Goal: Task Accomplishment & Management: Manage account settings

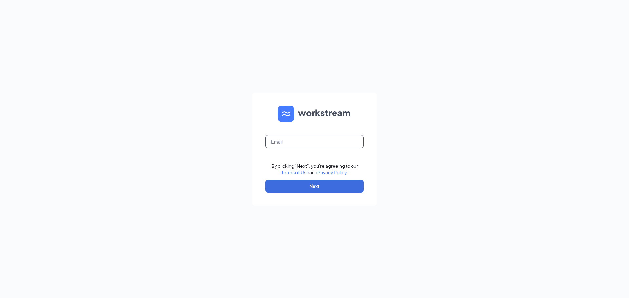
click at [284, 144] on input "text" at bounding box center [314, 141] width 98 height 13
type input "[EMAIL_ADDRESS][DOMAIN_NAME]"
click at [283, 180] on button "Next" at bounding box center [314, 186] width 98 height 13
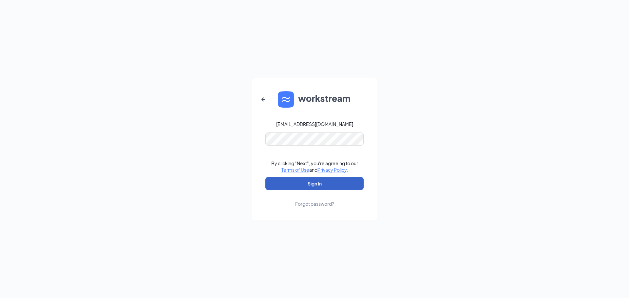
click at [265, 177] on button "Sign In" at bounding box center [314, 183] width 98 height 13
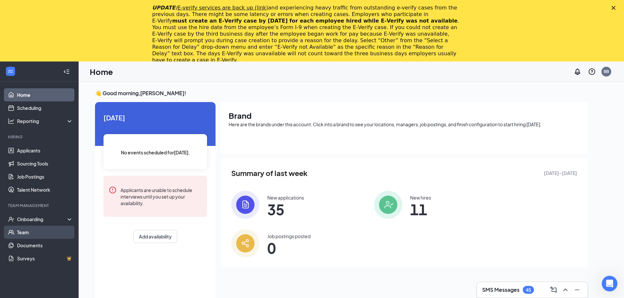
click at [19, 229] on link "Team" at bounding box center [45, 232] width 56 height 13
